Goal: Information Seeking & Learning: Learn about a topic

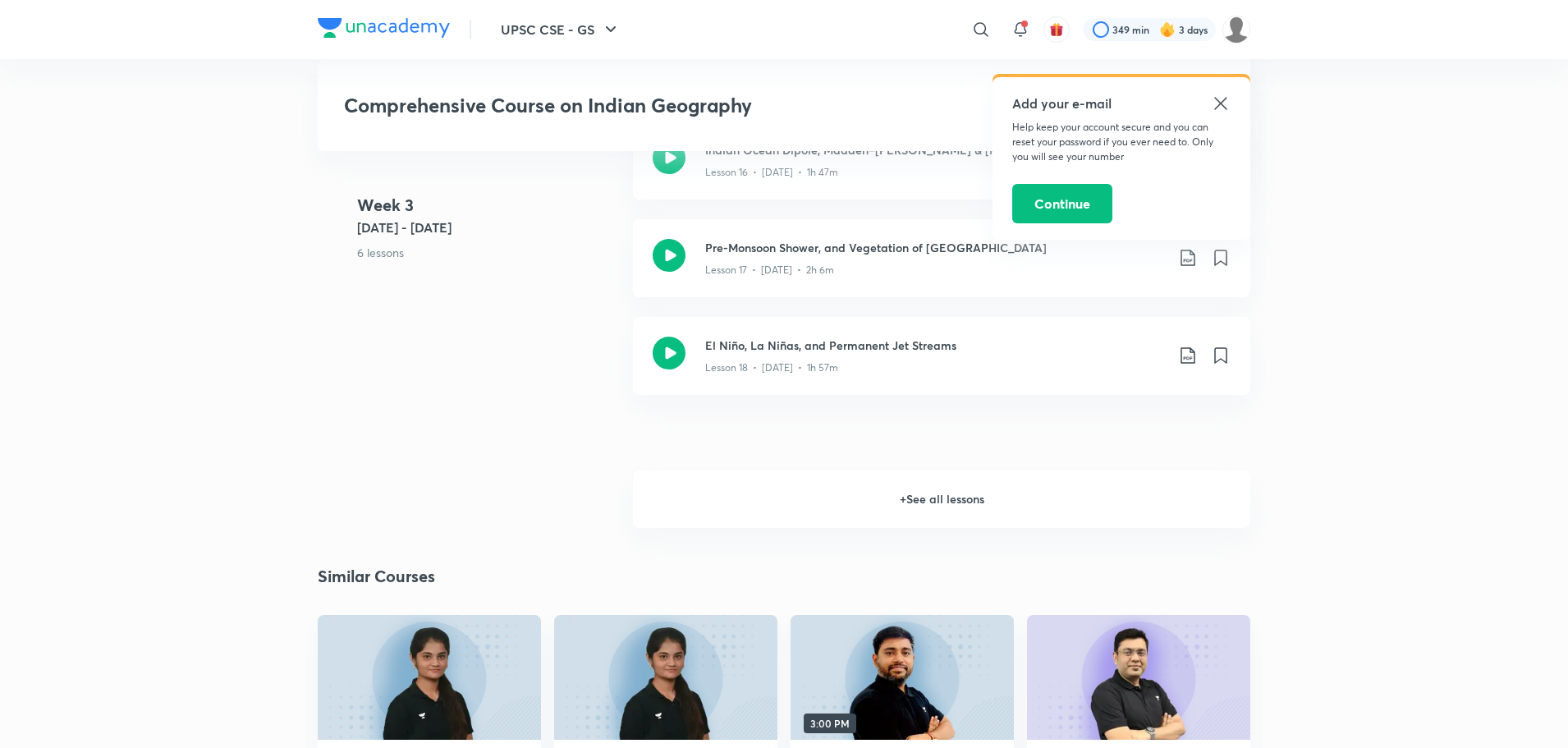
scroll to position [2616, 0]
click at [925, 493] on h6 "+ See all lessons" at bounding box center [942, 500] width 618 height 58
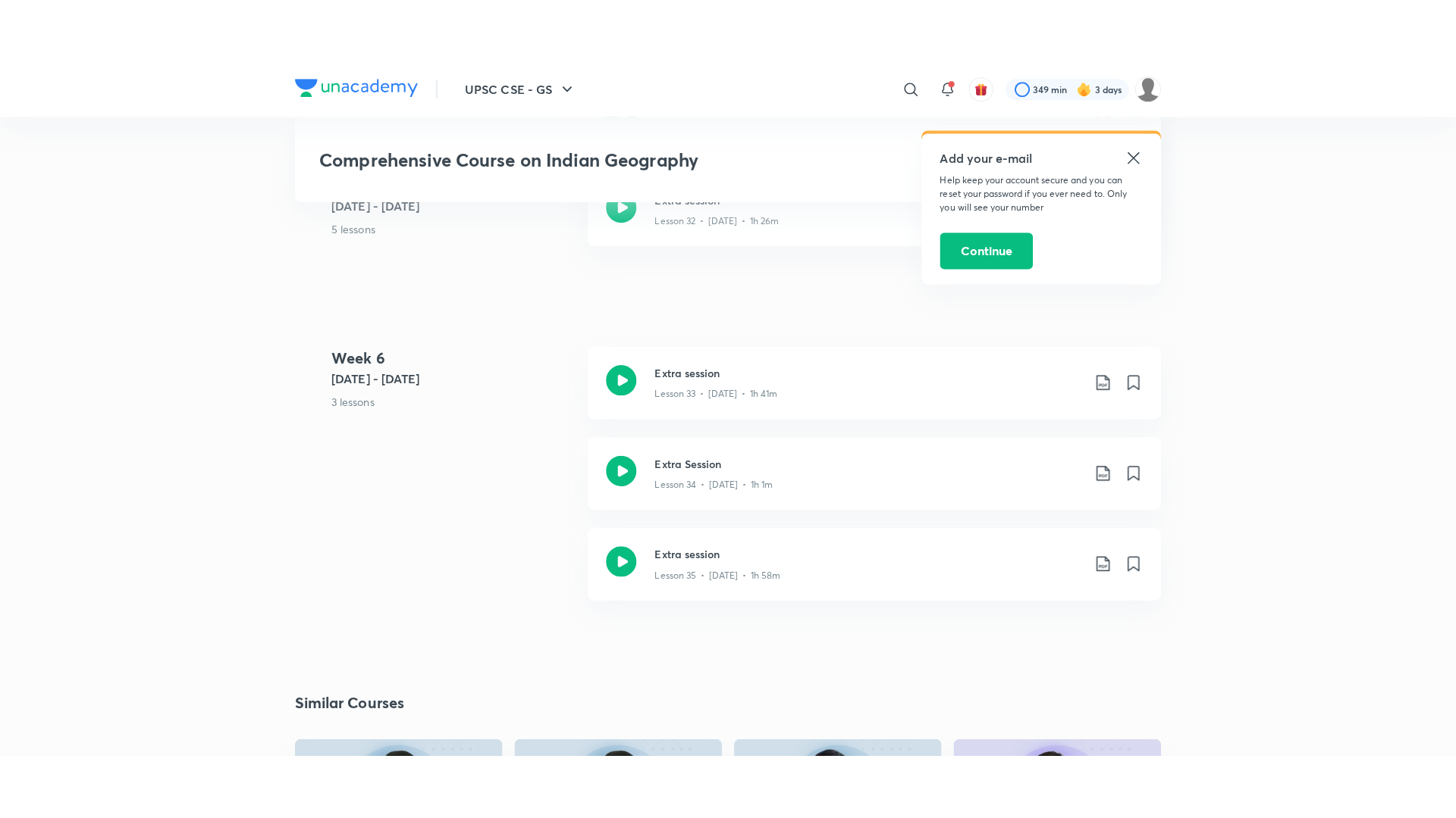
scroll to position [4056, 0]
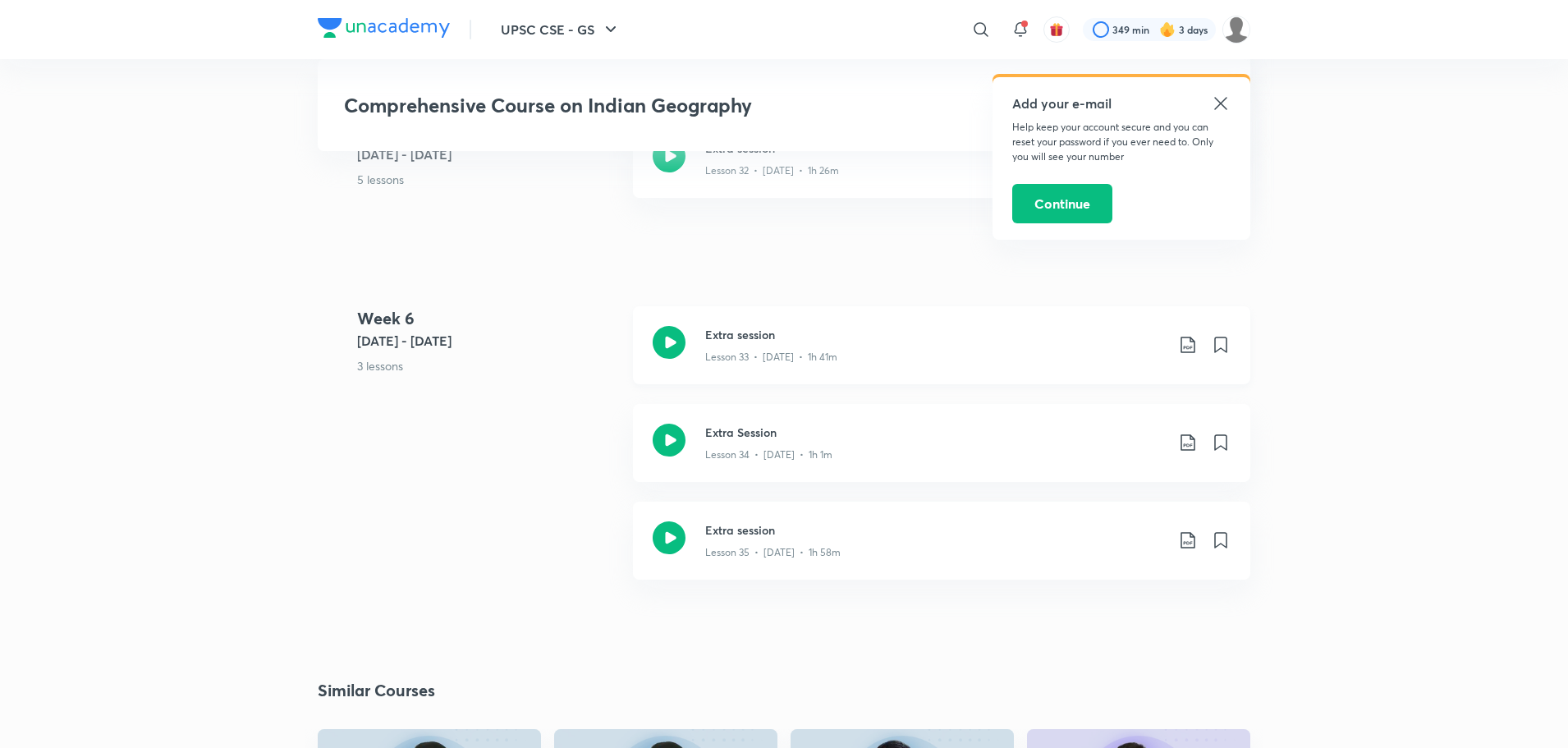
click at [655, 326] on icon at bounding box center [669, 343] width 33 height 33
